Goal: Task Accomplishment & Management: Use online tool/utility

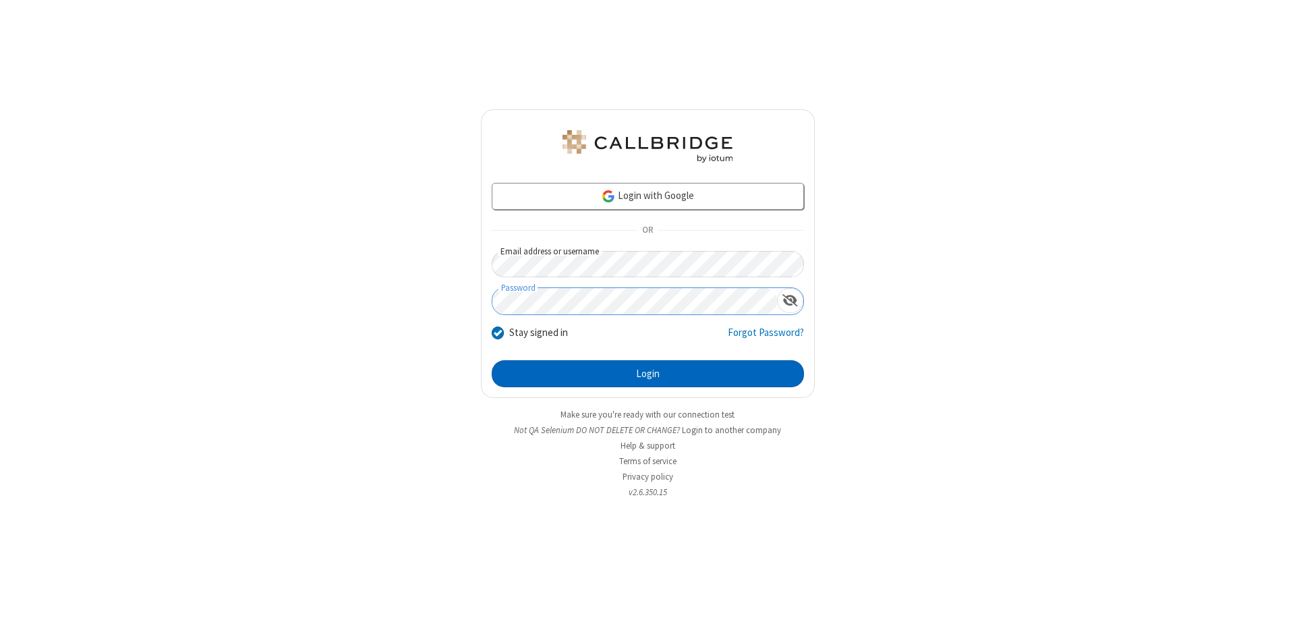
click at [648, 374] on button "Login" at bounding box center [648, 373] width 312 height 27
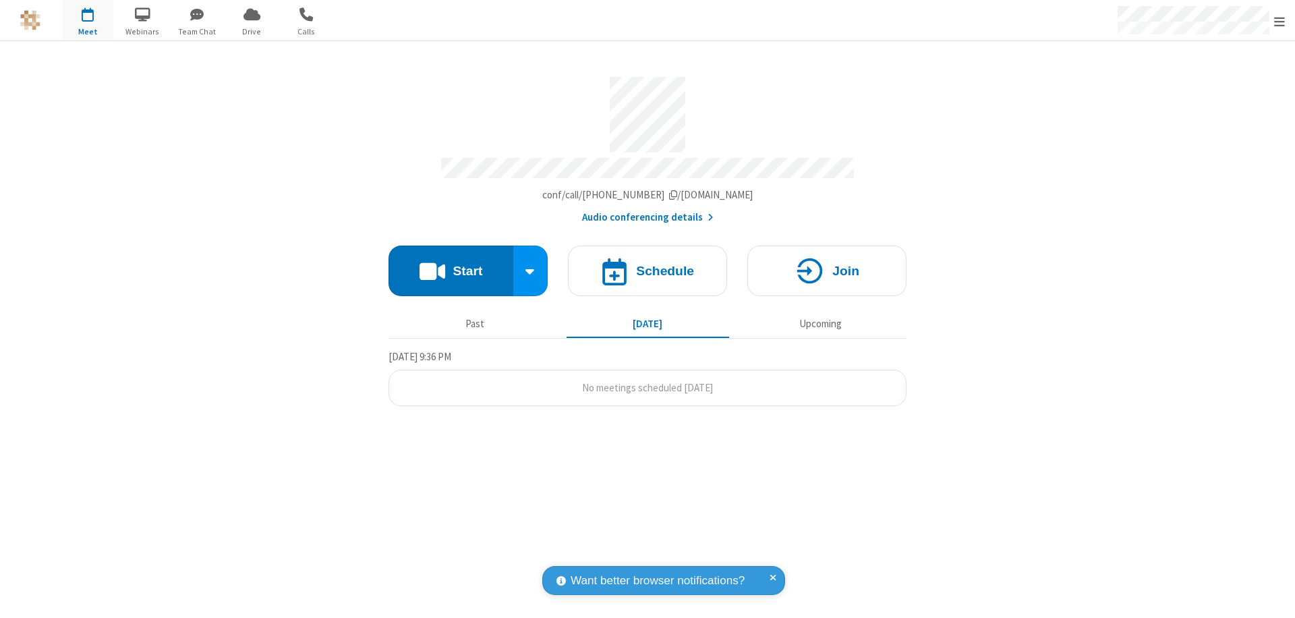
click at [451, 264] on button "Start" at bounding box center [451, 271] width 125 height 51
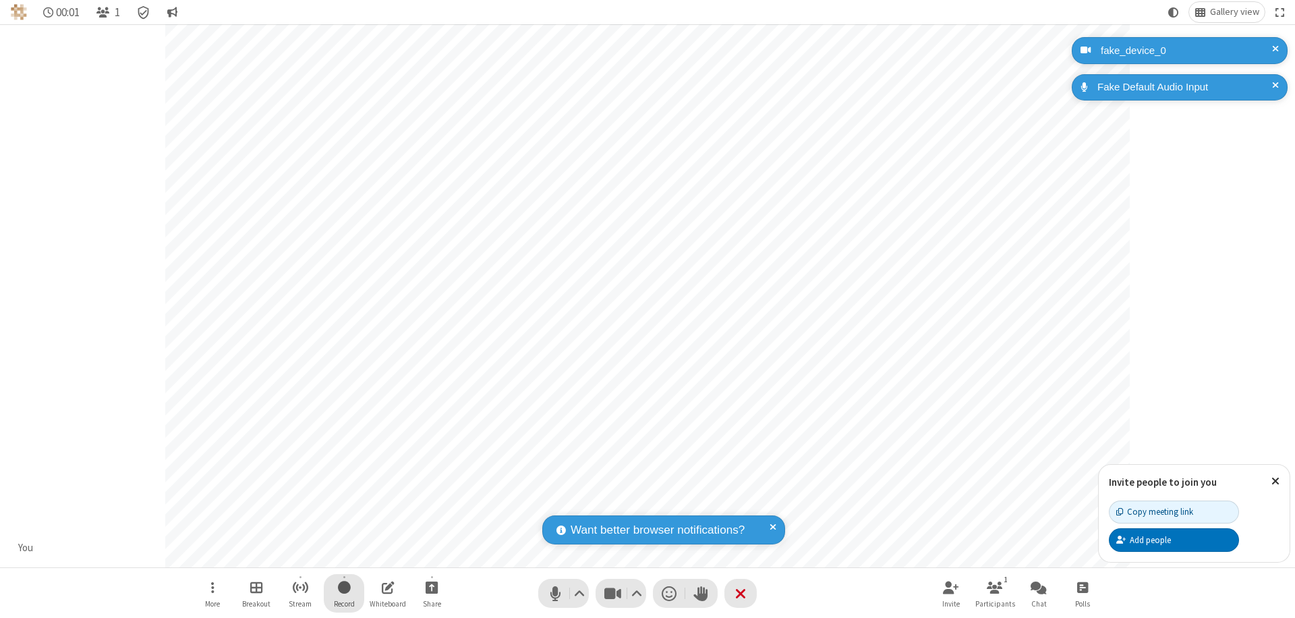
click at [344, 593] on span "Start recording" at bounding box center [344, 587] width 13 height 17
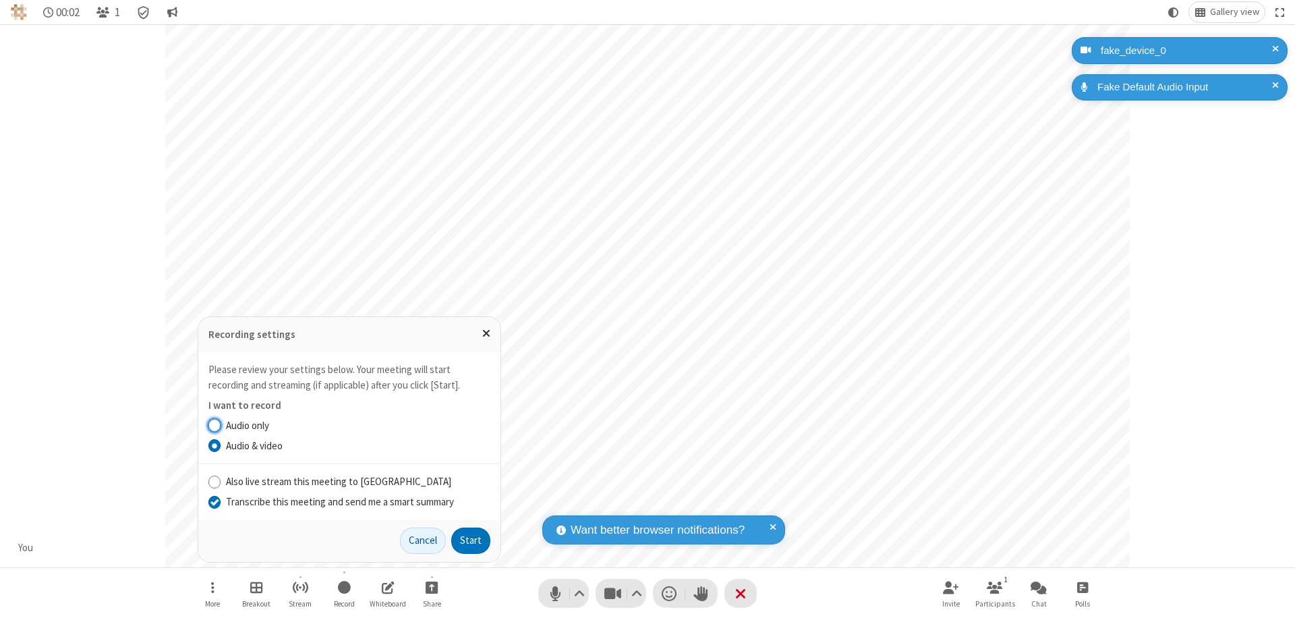
click at [214, 501] on input "Transcribe this meeting and send me a smart summary" at bounding box center [214, 501] width 13 height 14
click at [471, 540] on button "Start" at bounding box center [470, 541] width 39 height 27
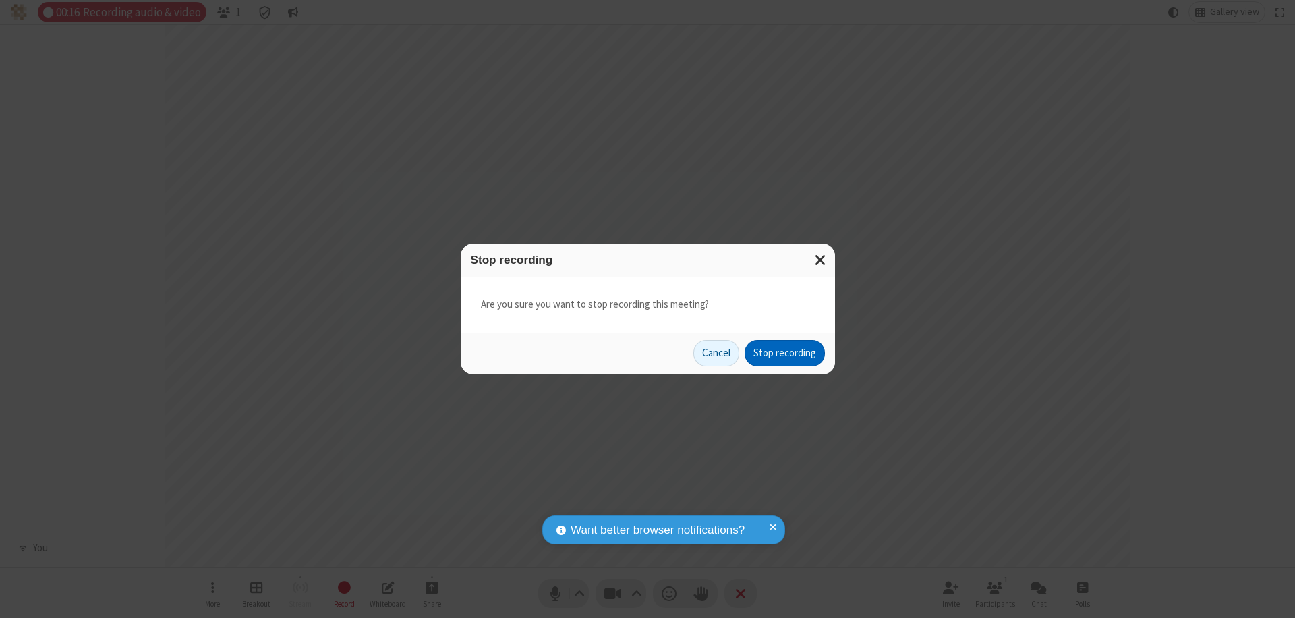
click at [785, 353] on button "Stop recording" at bounding box center [785, 353] width 80 height 27
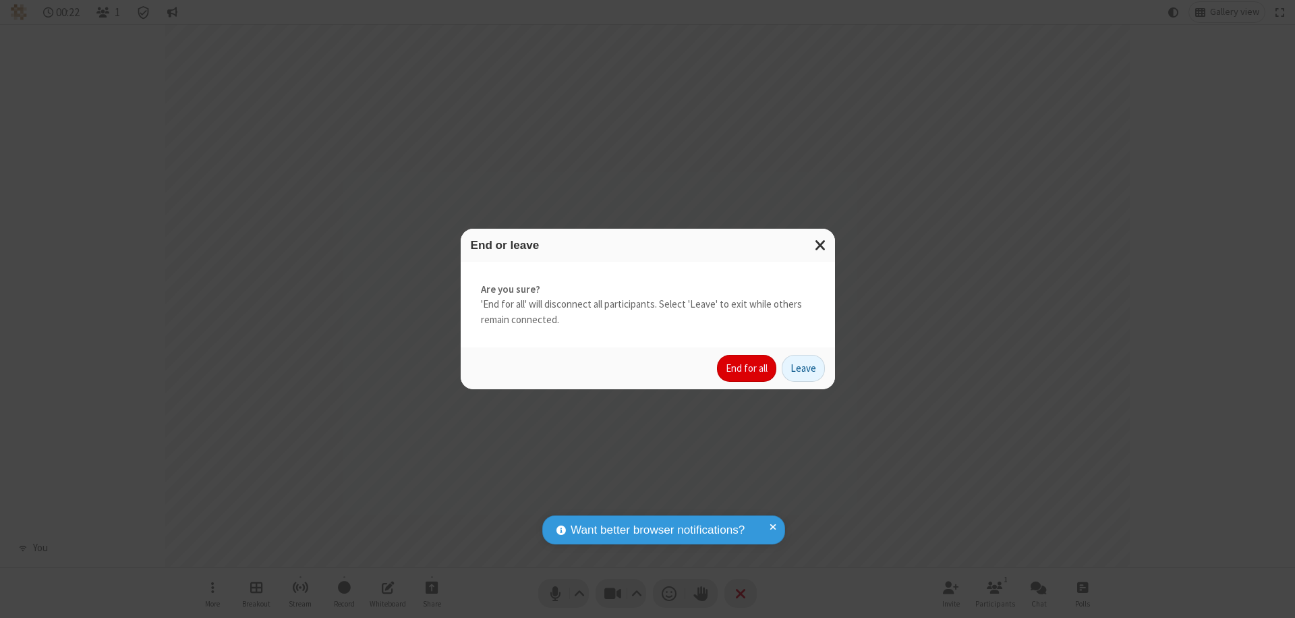
click at [747, 368] on button "End for all" at bounding box center [746, 368] width 59 height 27
